Goal: Entertainment & Leisure: Consume media (video, audio)

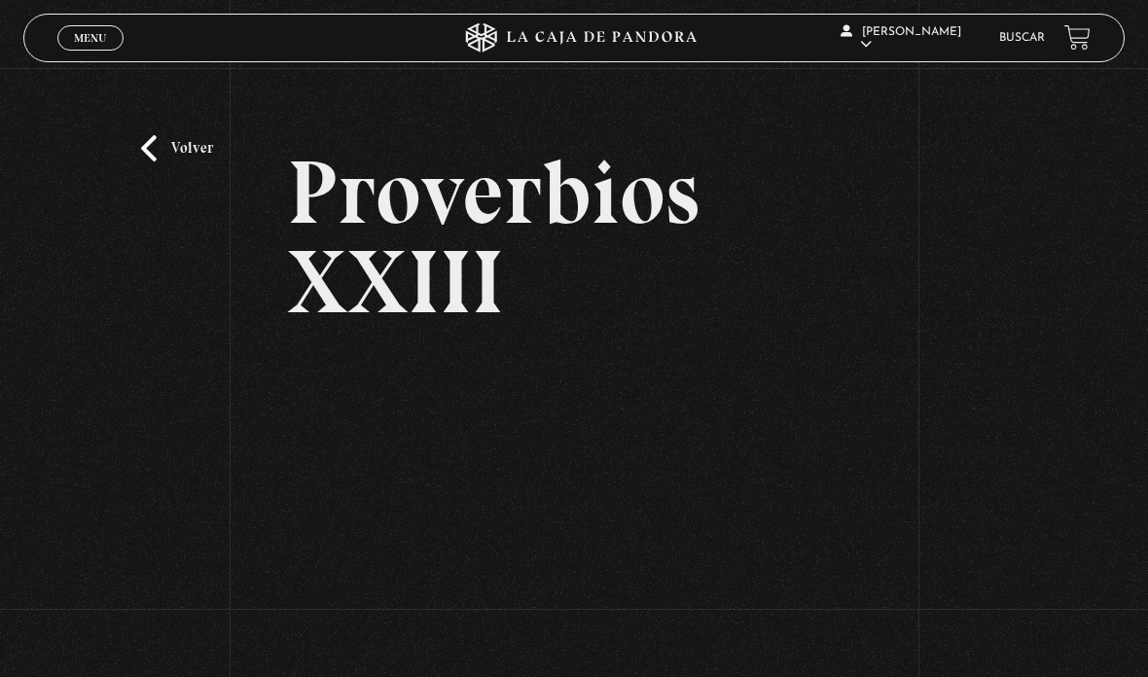
scroll to position [169, 0]
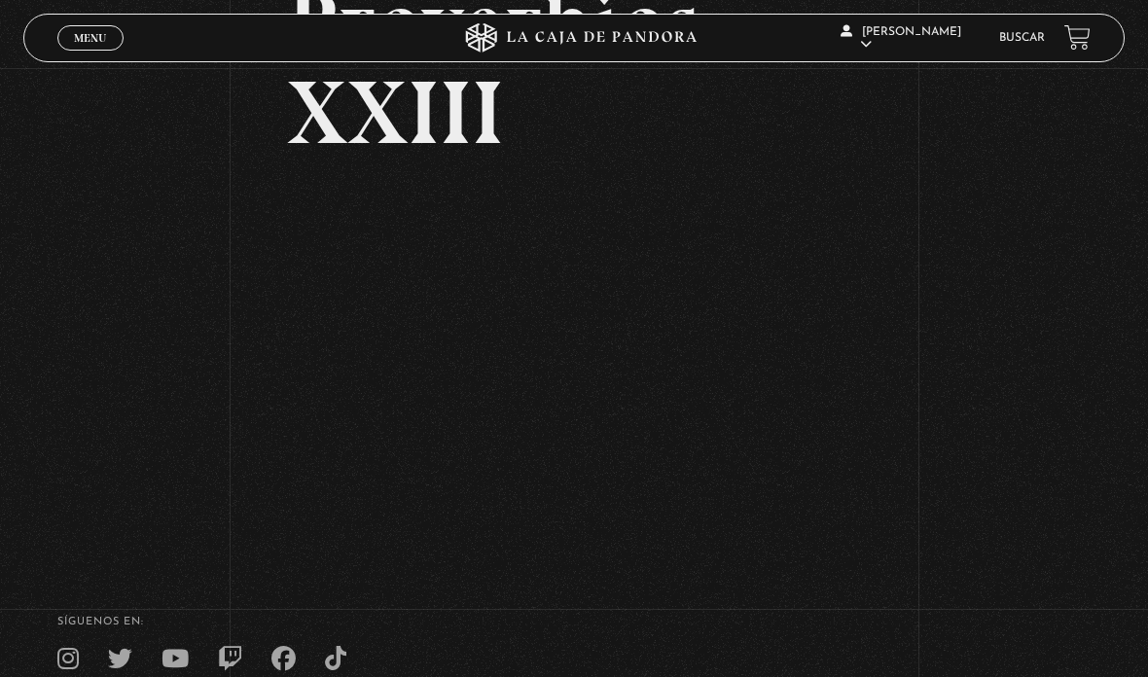
click at [105, 37] on span "Menu" at bounding box center [90, 38] width 32 height 12
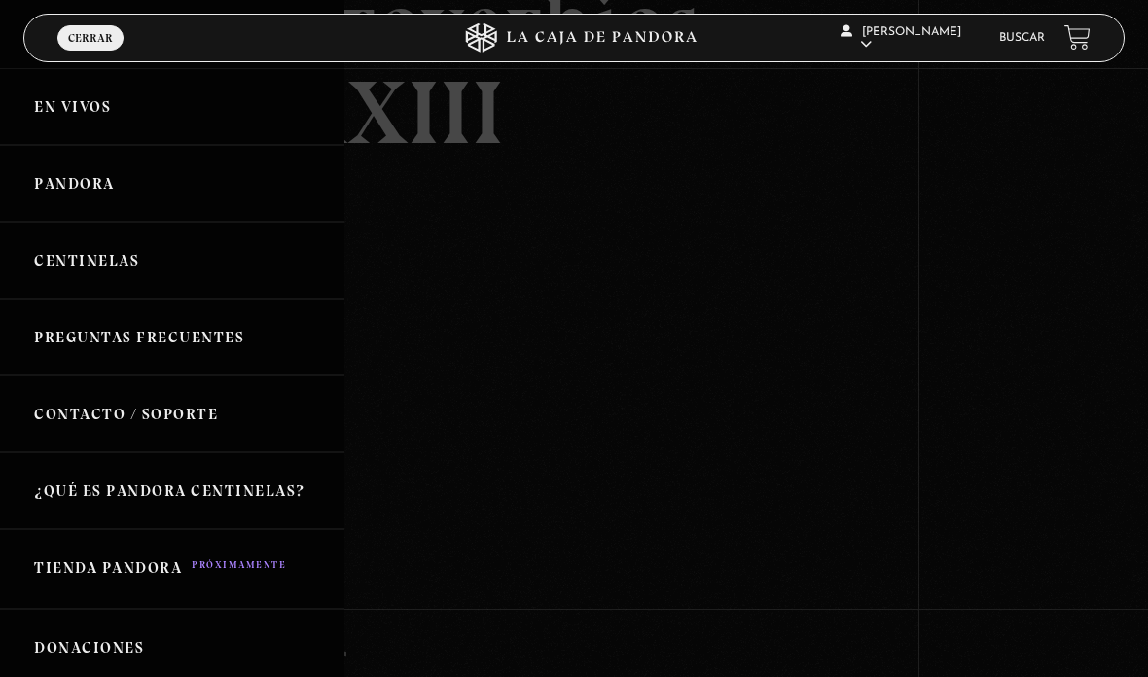
click at [82, 268] on link "Centinelas" at bounding box center [172, 260] width 344 height 77
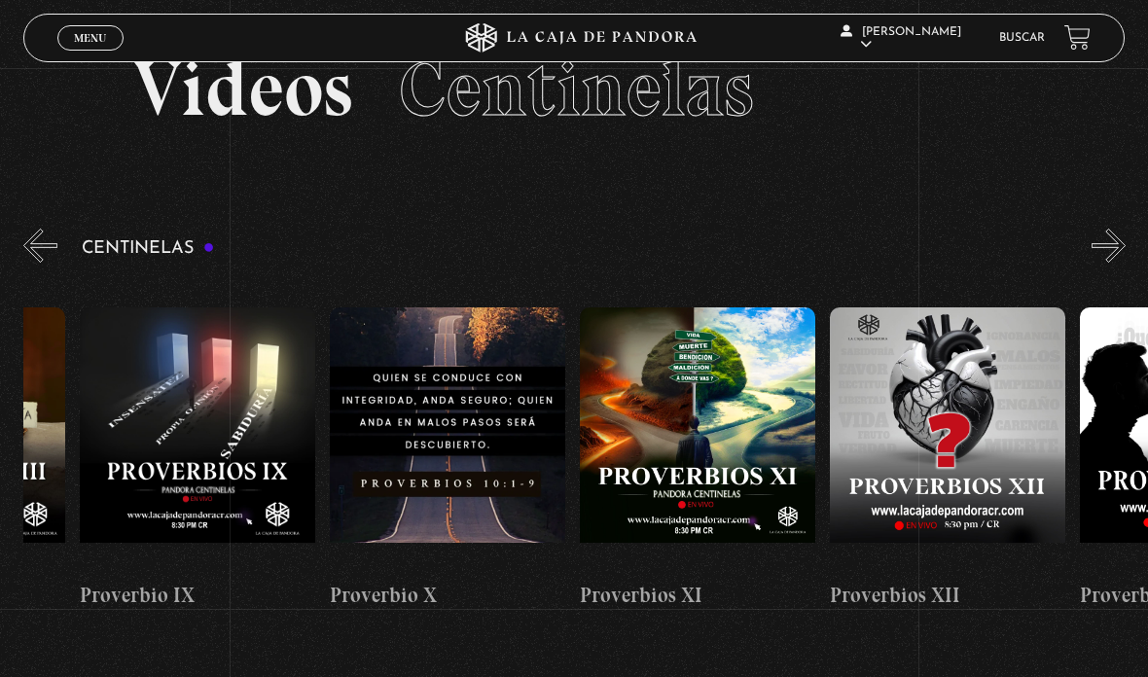
scroll to position [0, 2693]
click at [1031, 518] on figure at bounding box center [946, 438] width 235 height 263
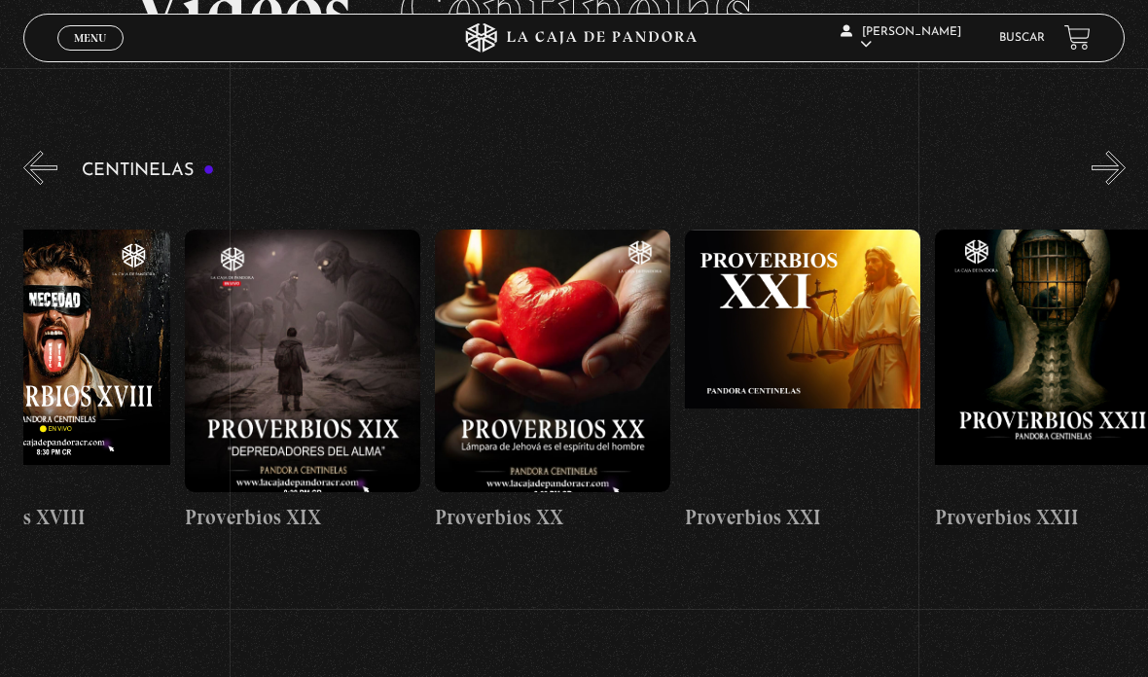
scroll to position [0, 5096]
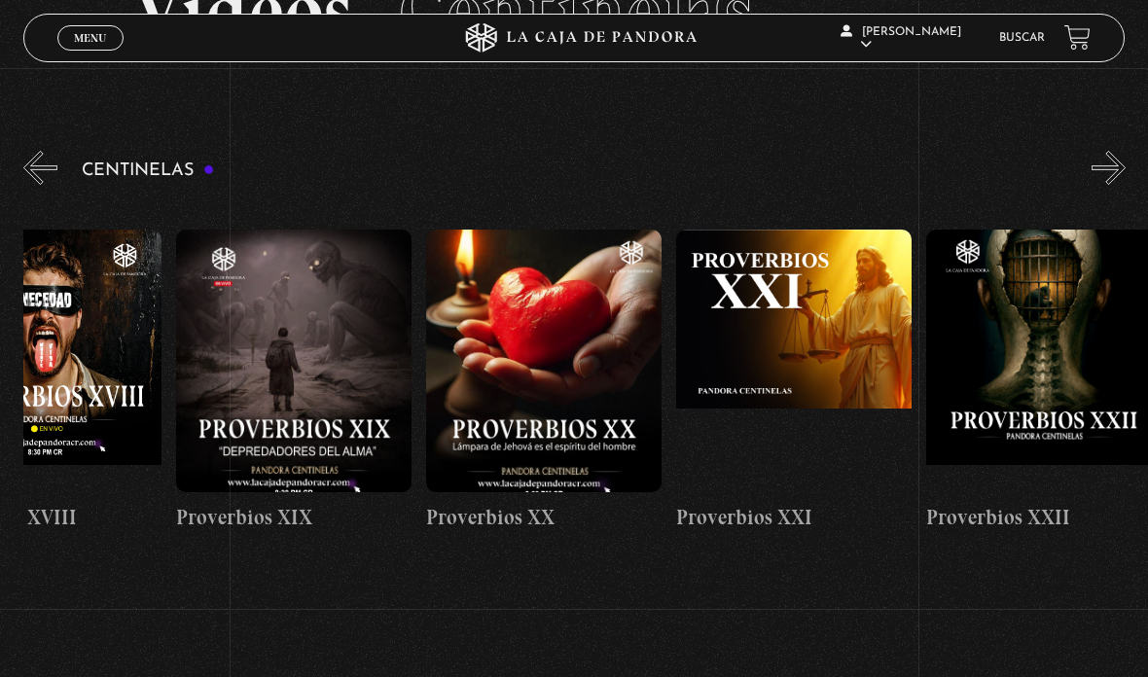
click at [546, 443] on figure at bounding box center [543, 361] width 235 height 263
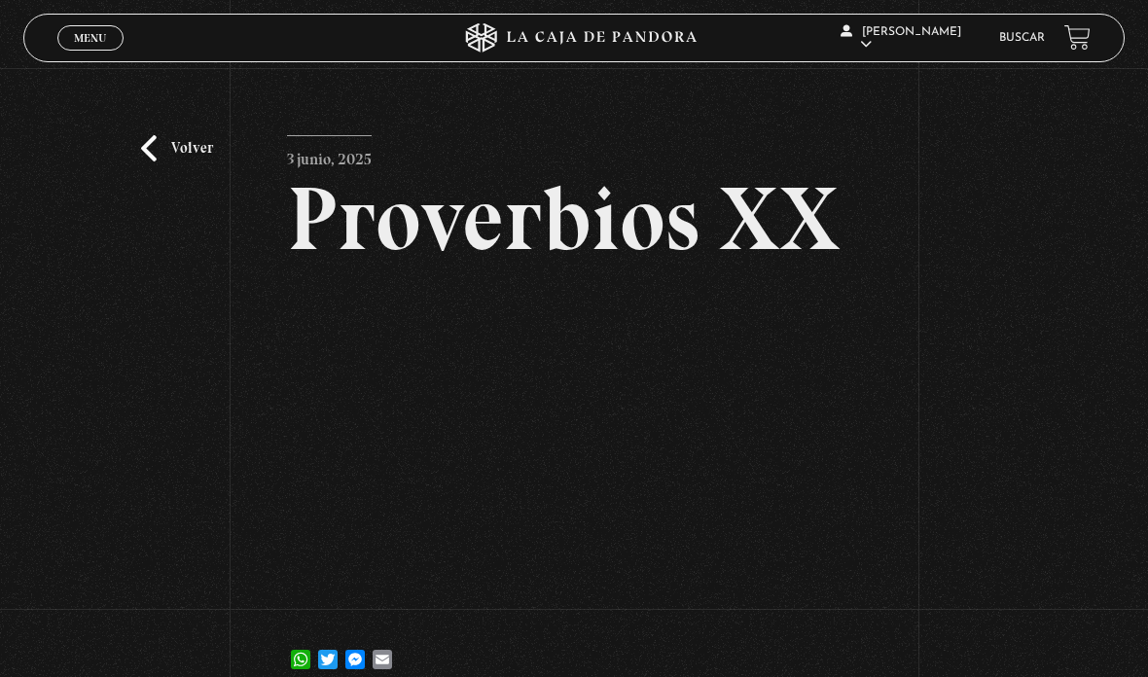
click at [199, 162] on link "Volver" at bounding box center [177, 148] width 72 height 26
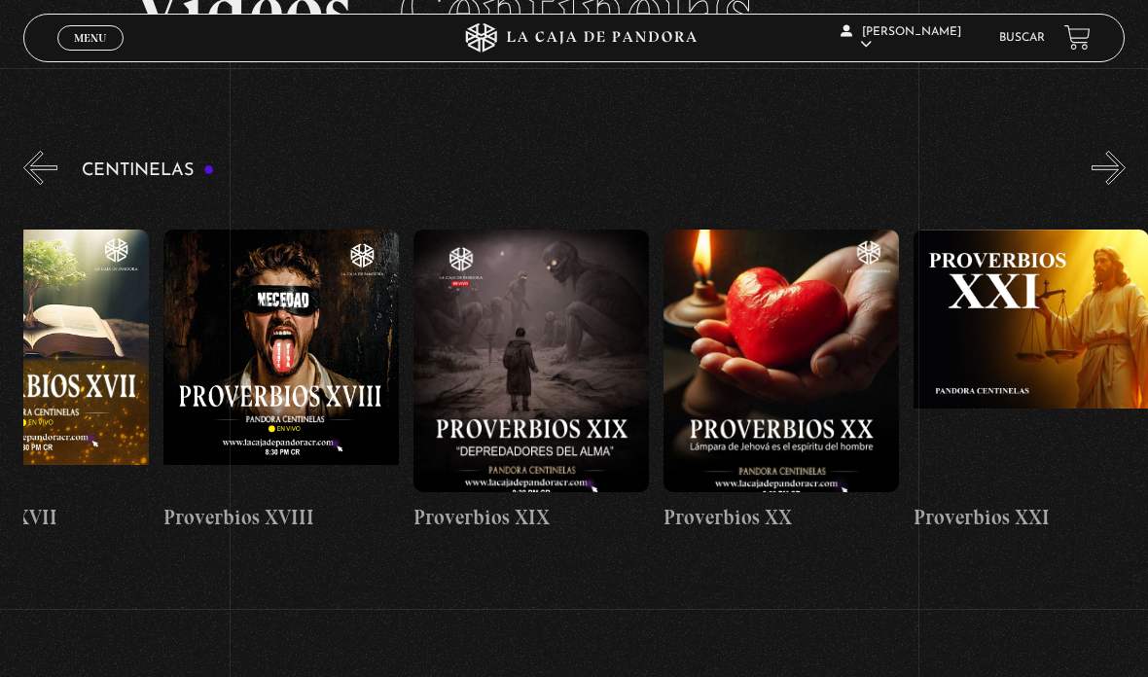
scroll to position [0, 4856]
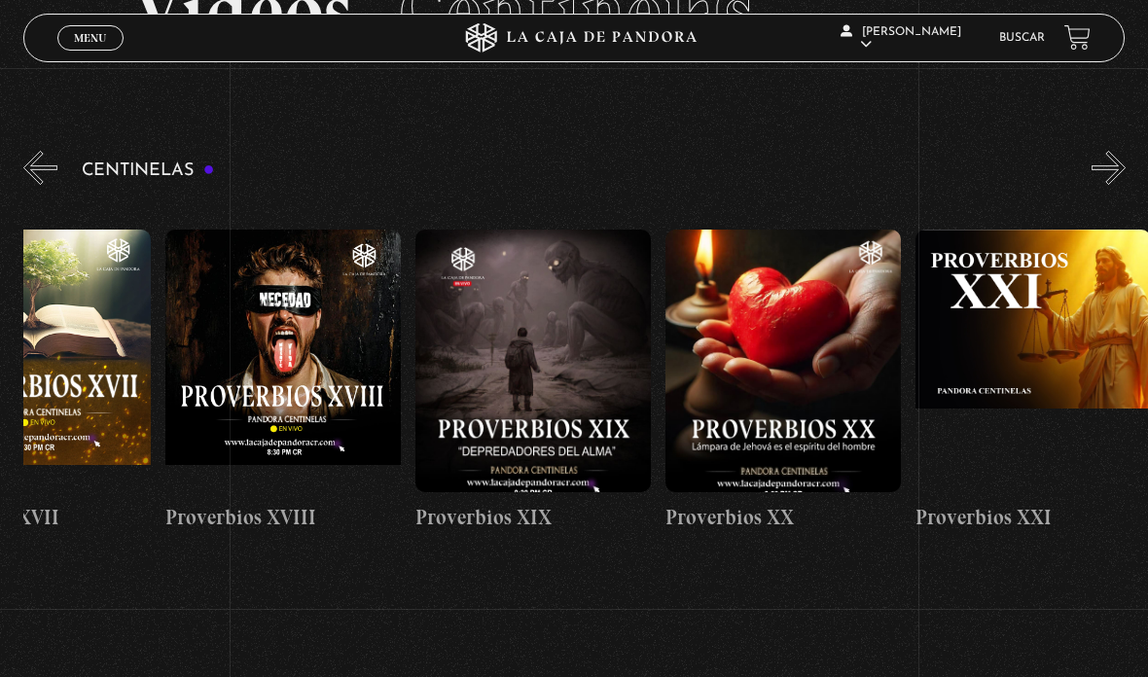
click at [528, 482] on figure at bounding box center [532, 361] width 235 height 263
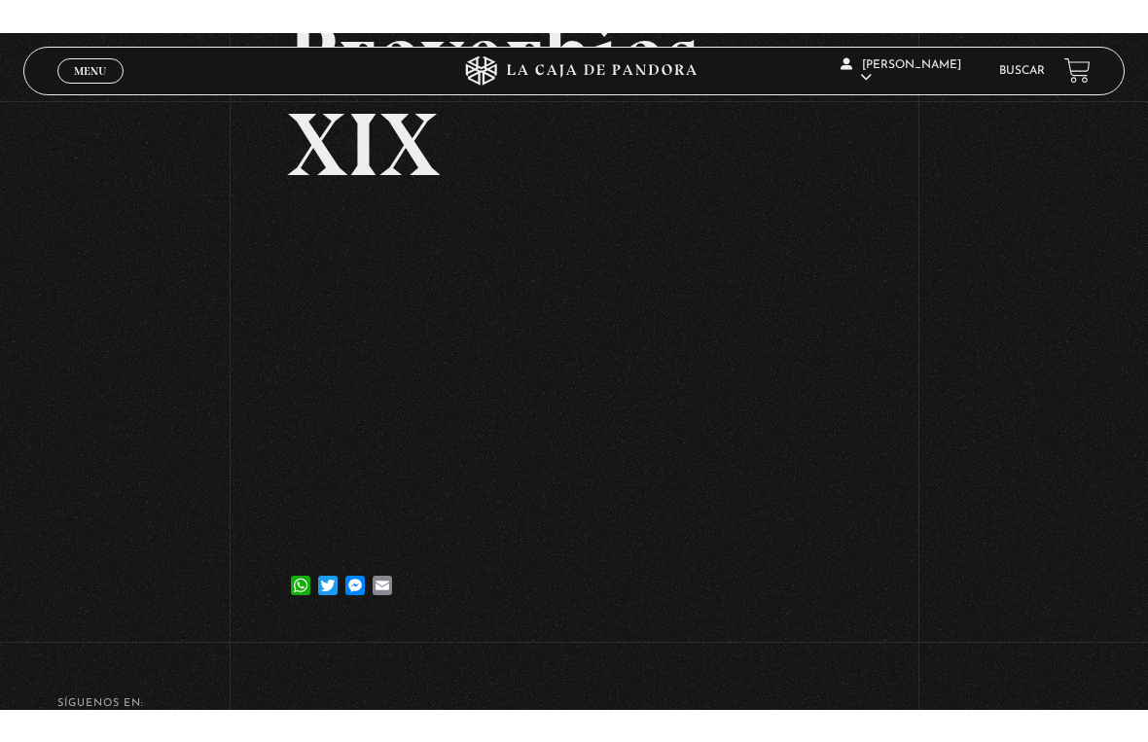
scroll to position [23, 0]
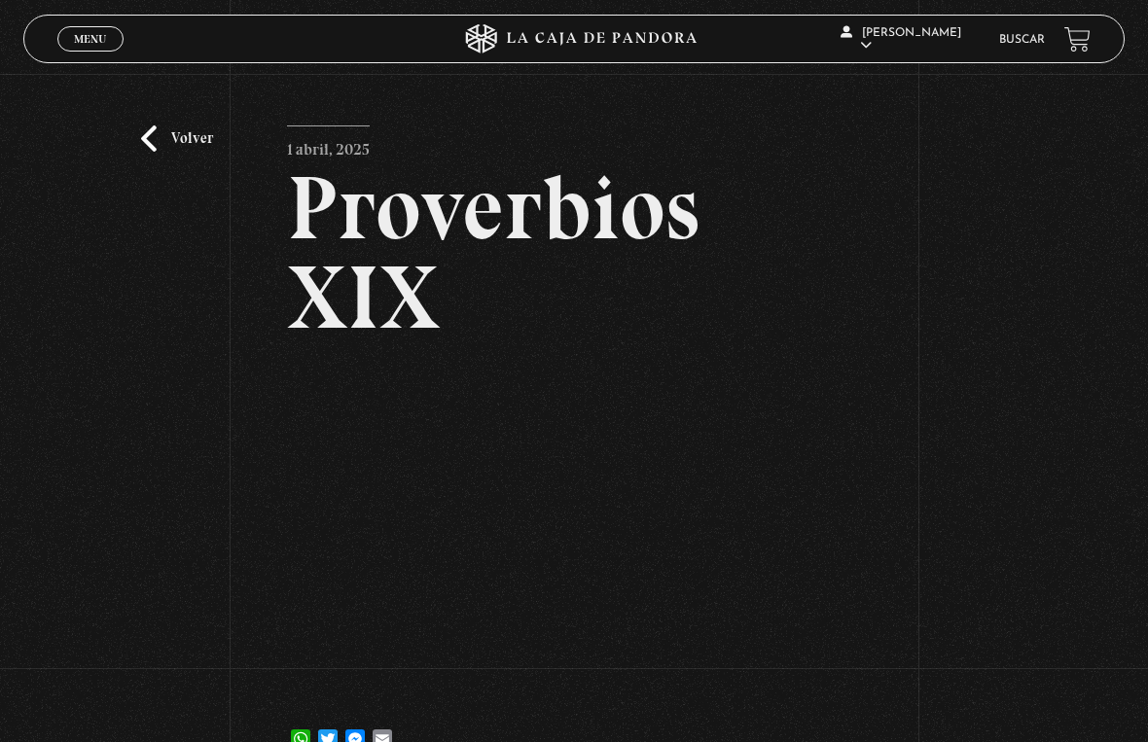
click at [11, 0] on html "ingresar al sitio Ver Video Más Información Solicitar Por favor coloque su disp…" at bounding box center [574, 529] width 1148 height 1105
